Goal: Browse casually: Explore the website without a specific task or goal

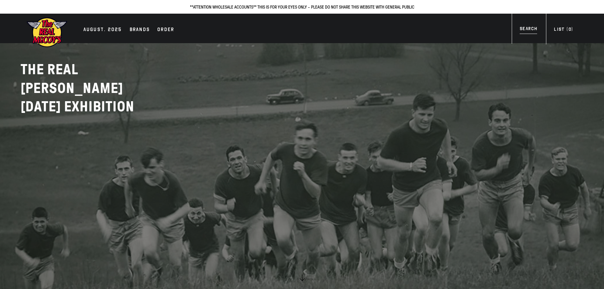
click at [532, 26] on div "Search" at bounding box center [528, 29] width 17 height 9
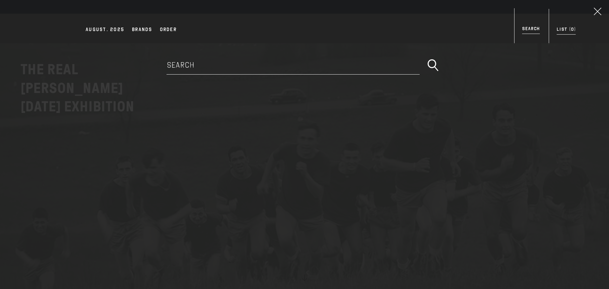
drag, startPoint x: 595, startPoint y: 10, endPoint x: 566, endPoint y: 32, distance: 36.7
click at [575, 36] on div "**ATTENTION WHOLESALE ACCOUNTS** THIS IS FOR YOUR EYES ONLY - PLEASE DO NOT SHA…" at bounding box center [304, 21] width 609 height 43
click at [565, 31] on div "List ( 0 )" at bounding box center [565, 30] width 19 height 9
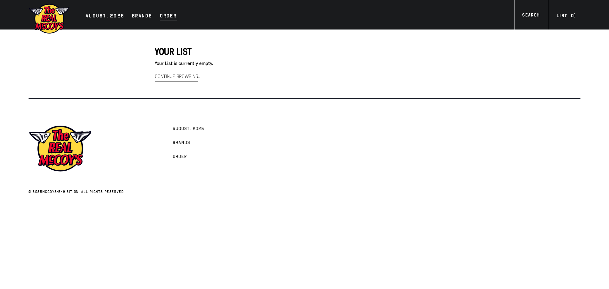
click at [163, 14] on div "Order" at bounding box center [168, 16] width 17 height 9
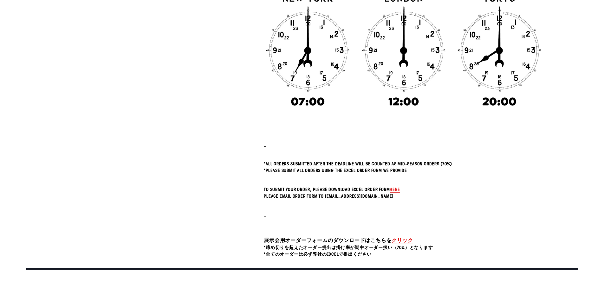
scroll to position [190, 0]
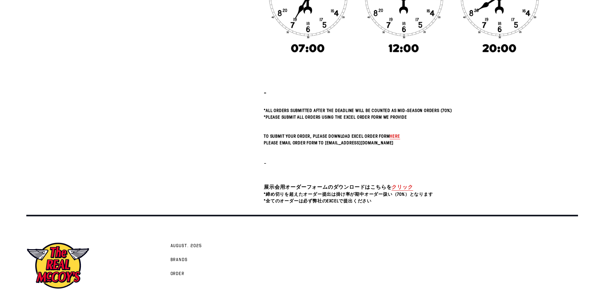
click at [391, 135] on span "here" at bounding box center [395, 136] width 10 height 6
click at [488, 143] on h5 "Please email Order Form to mail@realmccoys.co.jp" at bounding box center [404, 143] width 280 height 6
click at [408, 187] on link "クリック" at bounding box center [401, 186] width 21 height 7
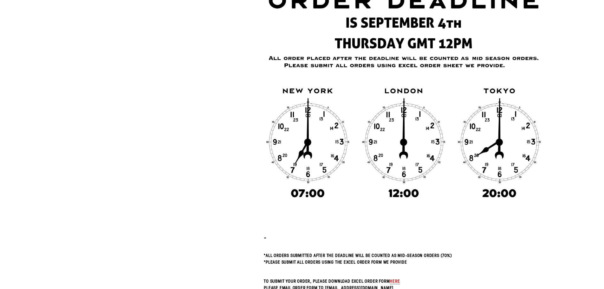
scroll to position [0, 0]
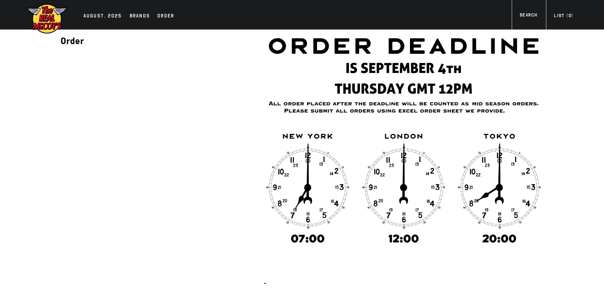
click at [63, 17] on img at bounding box center [46, 18] width 41 height 31
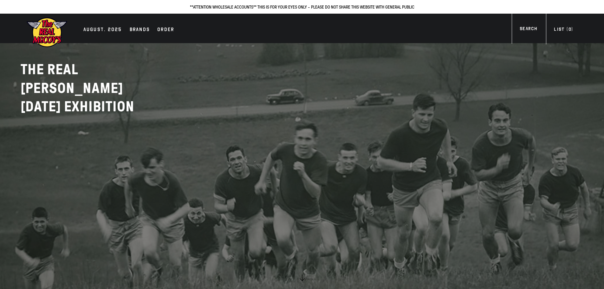
click at [81, 30] on h1 at bounding box center [54, 32] width 57 height 31
click at [101, 29] on div "AUGUST. 2025" at bounding box center [102, 30] width 39 height 9
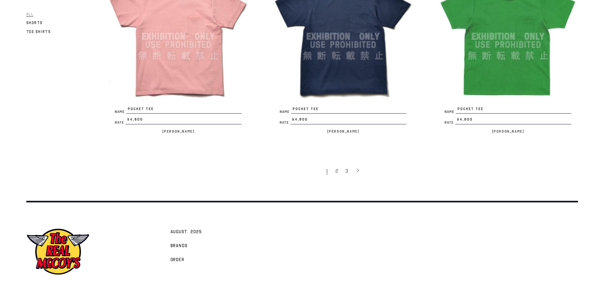
scroll to position [1438, 0]
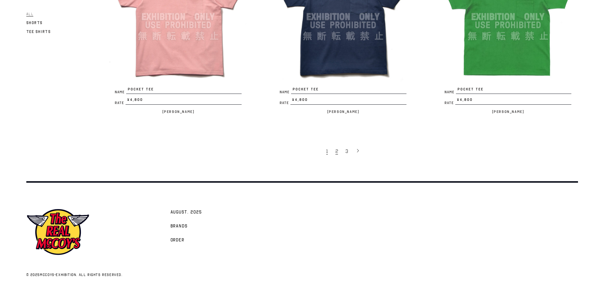
click at [337, 147] on link "2" at bounding box center [337, 150] width 10 height 13
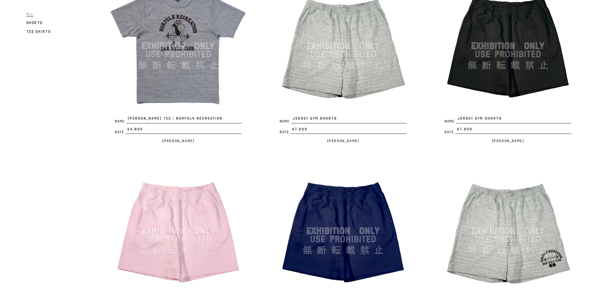
scroll to position [602, 0]
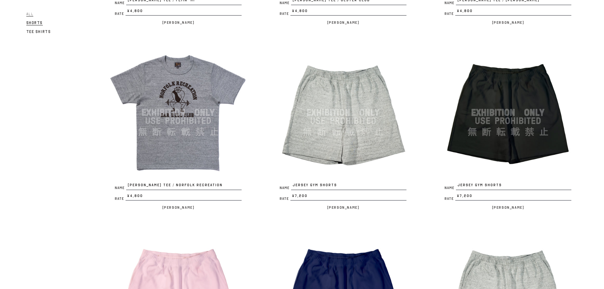
click at [40, 25] on span "Shorts" at bounding box center [34, 23] width 17 height 5
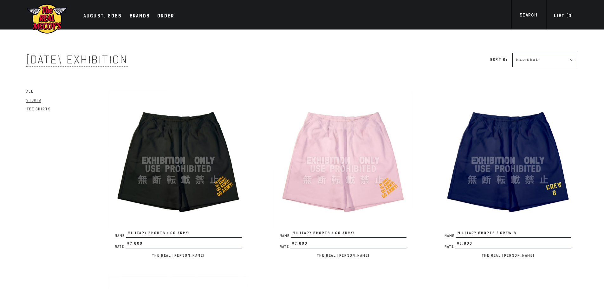
click at [44, 105] on link "Tee Shirts" at bounding box center [38, 109] width 25 height 8
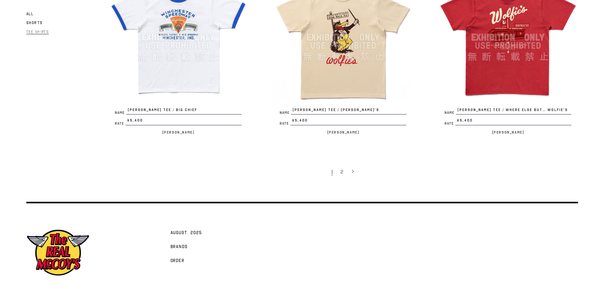
scroll to position [1438, 0]
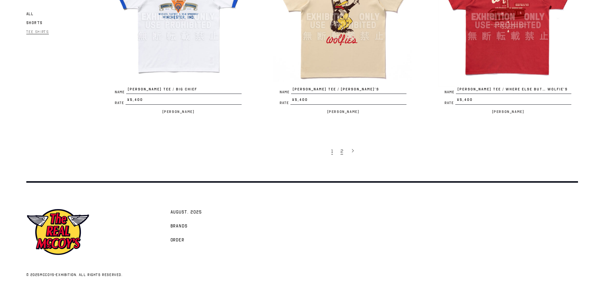
click at [344, 150] on link "2" at bounding box center [342, 150] width 10 height 13
